Goal: Connect with others: Connect with others

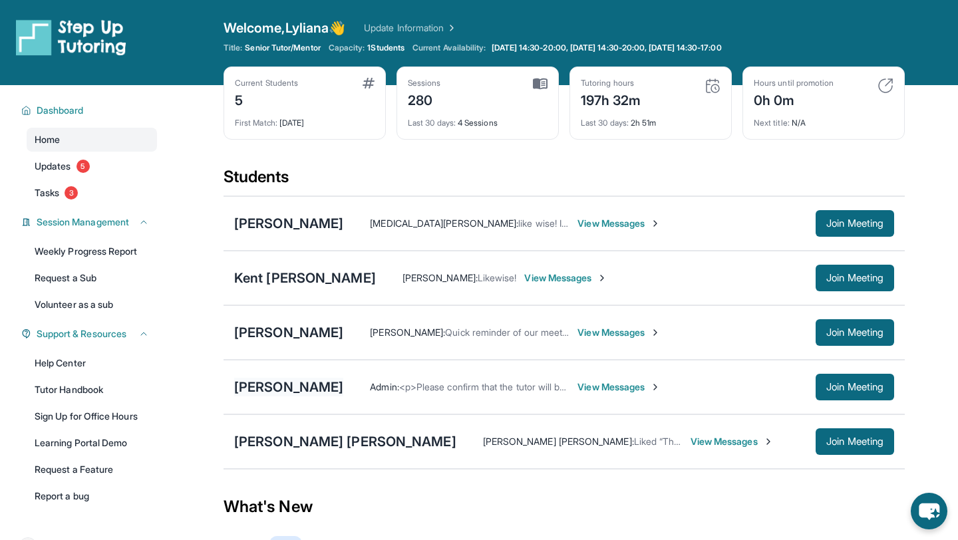
click at [303, 392] on div "[PERSON_NAME]" at bounding box center [288, 387] width 109 height 19
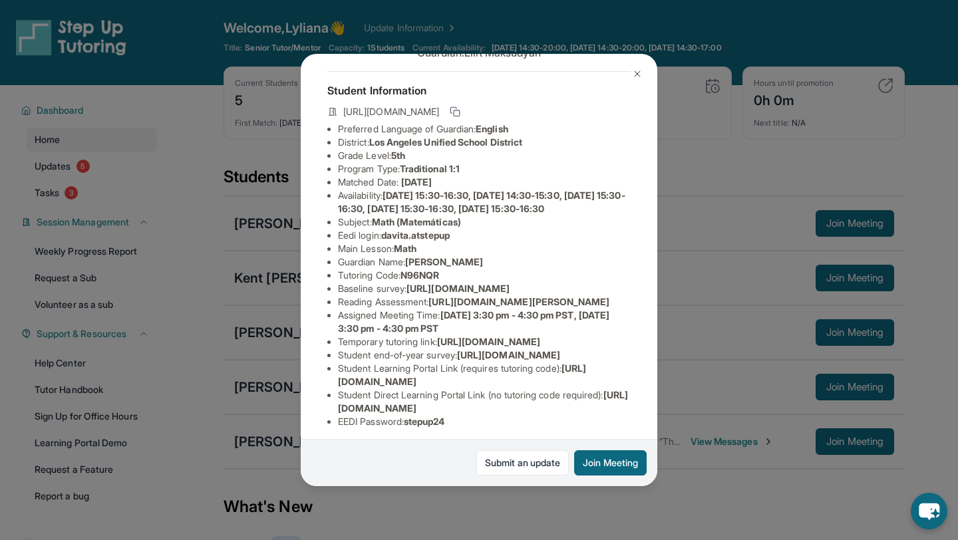
scroll to position [62, 0]
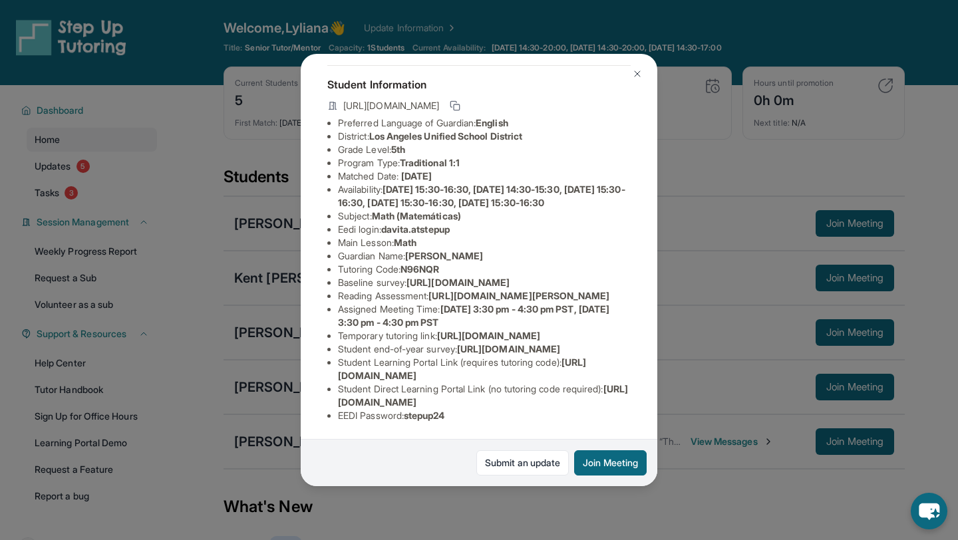
click at [642, 68] on button at bounding box center [637, 74] width 27 height 27
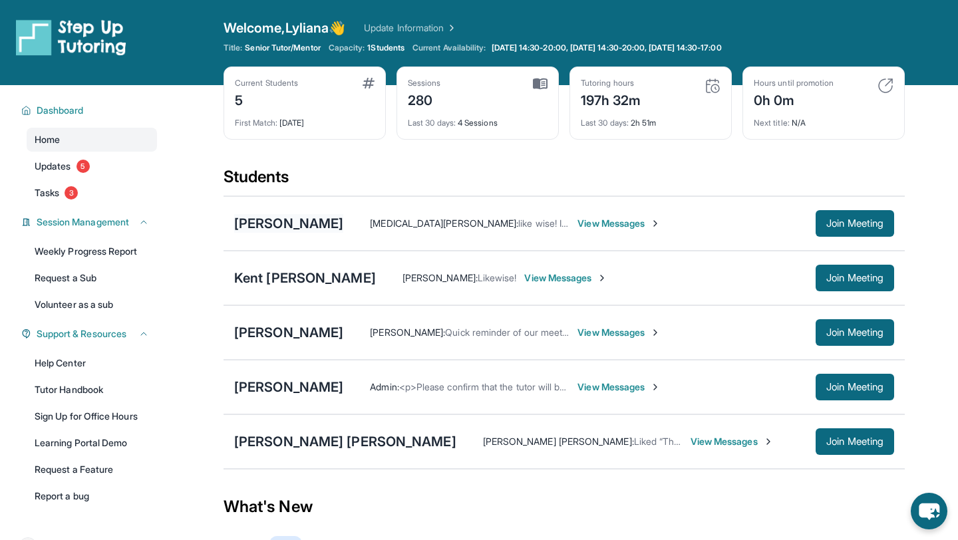
click at [291, 227] on div "[PERSON_NAME]" at bounding box center [288, 223] width 109 height 19
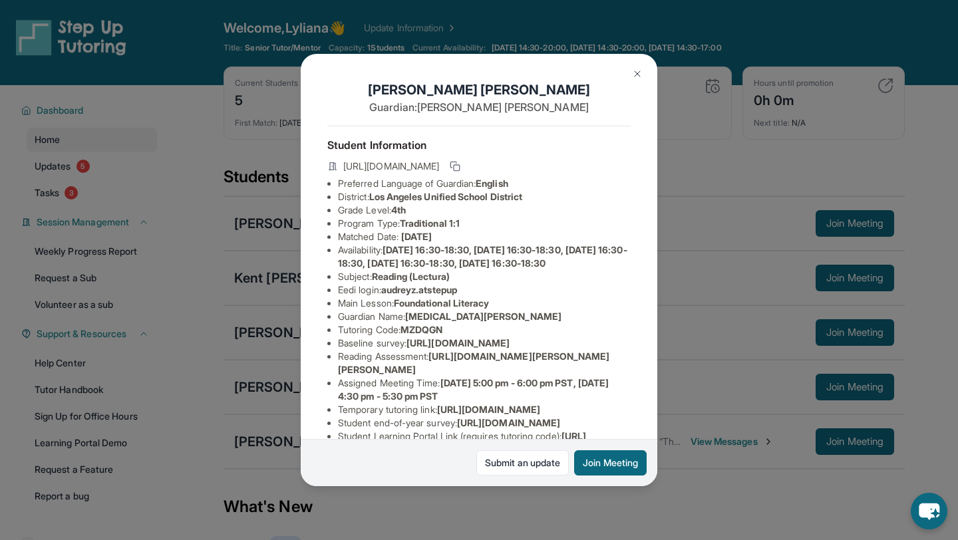
click at [636, 78] on img at bounding box center [637, 73] width 11 height 11
